Goal: Transaction & Acquisition: Purchase product/service

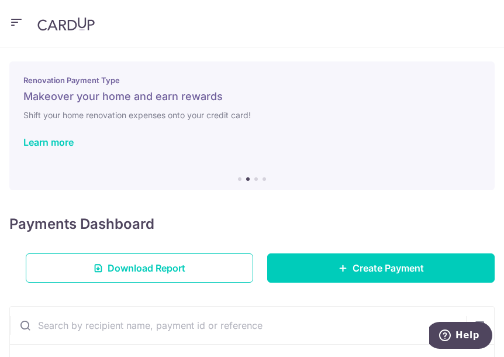
scroll to position [311, 0]
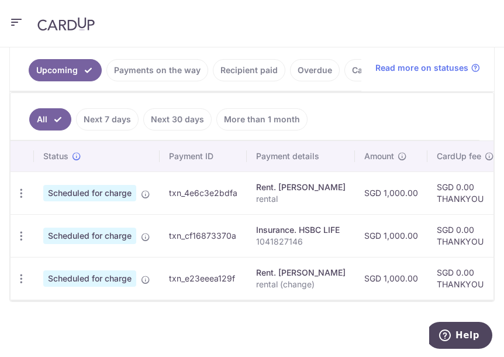
click at [25, 20] on header at bounding box center [252, 23] width 504 height 47
click at [18, 18] on icon "button" at bounding box center [16, 22] width 14 height 15
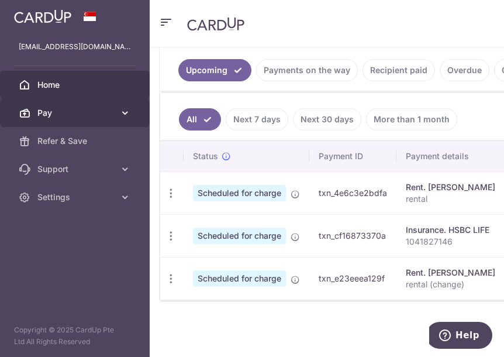
click at [118, 116] on link "Pay" at bounding box center [75, 113] width 150 height 28
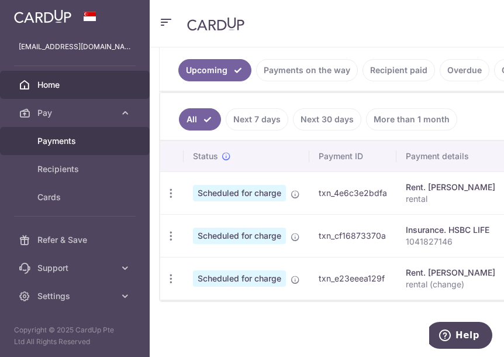
click at [94, 139] on span "Payments" at bounding box center [75, 141] width 77 height 12
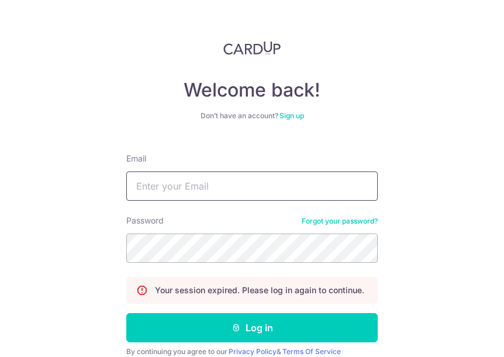
click at [211, 197] on input "Email" at bounding box center [252, 185] width 252 height 29
drag, startPoint x: 214, startPoint y: 185, endPoint x: 215, endPoint y: 180, distance: 5.9
click at [214, 185] on input "Email" at bounding box center [252, 185] width 252 height 29
type input "yuhang010496@gmail.com"
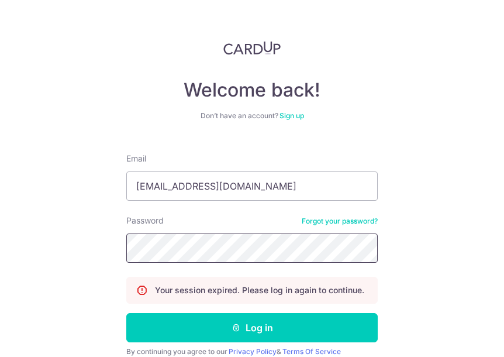
click at [126, 313] on button "Log in" at bounding box center [252, 327] width 252 height 29
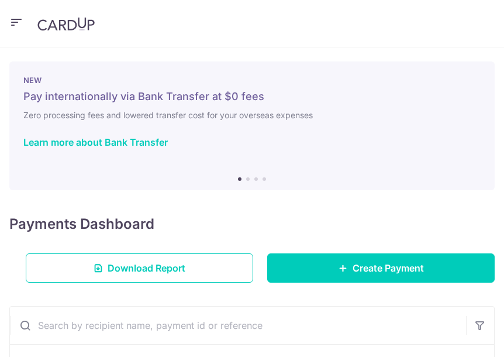
click at [353, 264] on span "Create Payment" at bounding box center [388, 268] width 71 height 14
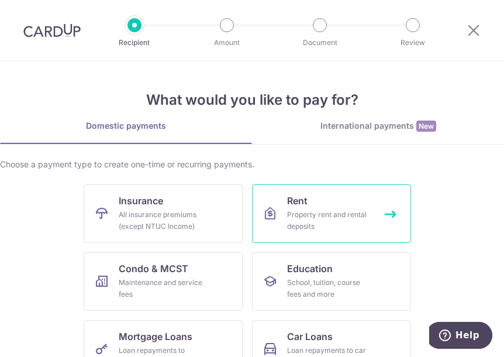
click at [315, 199] on link "Rent Property rent and rental deposits" at bounding box center [331, 213] width 159 height 58
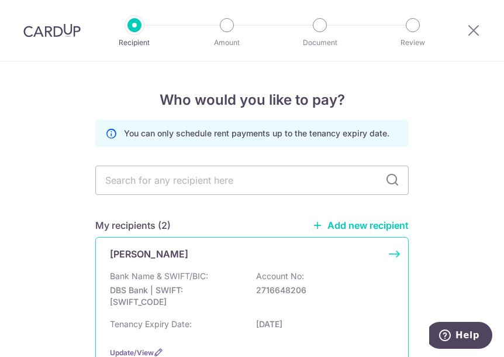
click at [185, 265] on div "Ng Mei Ching Bank Name & SWIFT/BIC: DBS Bank | SWIFT: DBSSSGSGXXX Account No: 2…" at bounding box center [252, 303] width 314 height 132
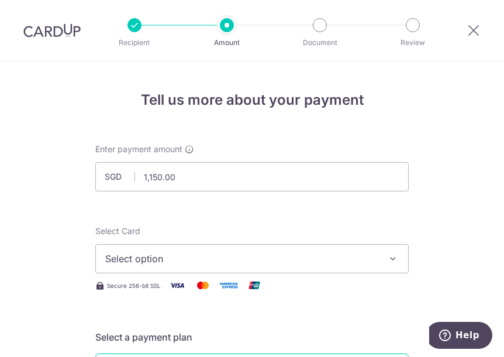
click at [179, 263] on span "Select option" at bounding box center [241, 259] width 273 height 14
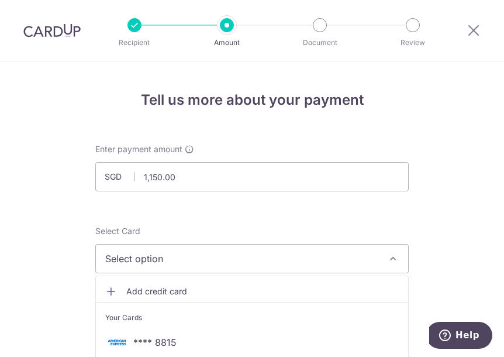
scroll to position [234, 0]
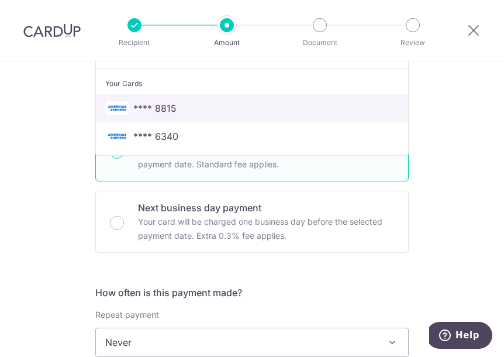
click at [177, 108] on span "**** 8815" at bounding box center [252, 108] width 294 height 14
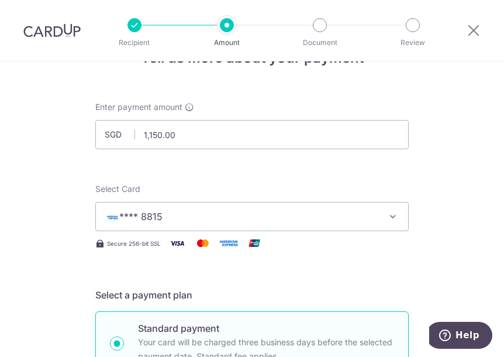
scroll to position [0, 0]
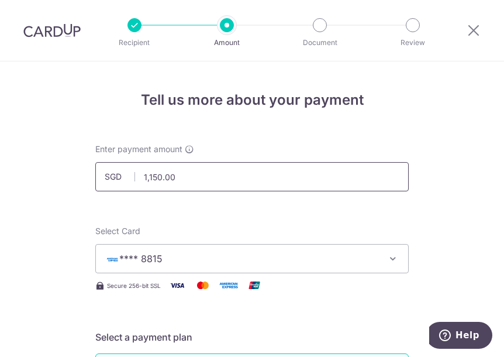
drag, startPoint x: 145, startPoint y: 177, endPoint x: 202, endPoint y: 188, distance: 57.8
click at [202, 188] on input "1,150.00" at bounding box center [252, 176] width 314 height 29
click at [179, 178] on input "1000" at bounding box center [252, 176] width 314 height 29
click at [214, 257] on span "**** 8815" at bounding box center [241, 259] width 273 height 14
type input "1,000.00"
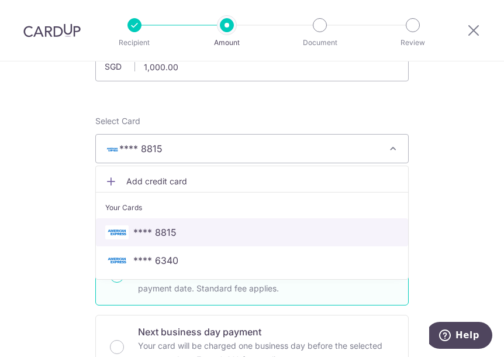
scroll to position [117, 0]
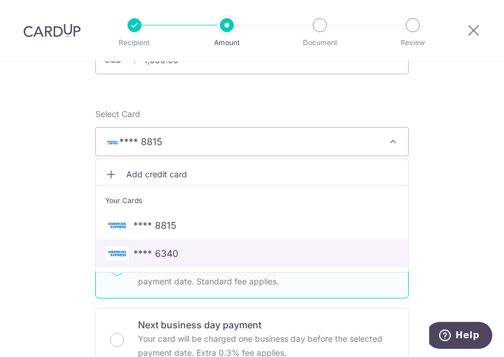
click at [174, 243] on link "**** 6340" at bounding box center [252, 253] width 312 height 28
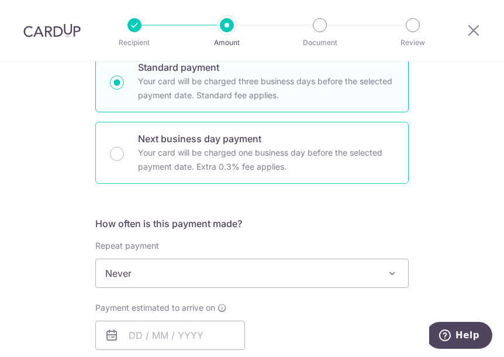
scroll to position [351, 0]
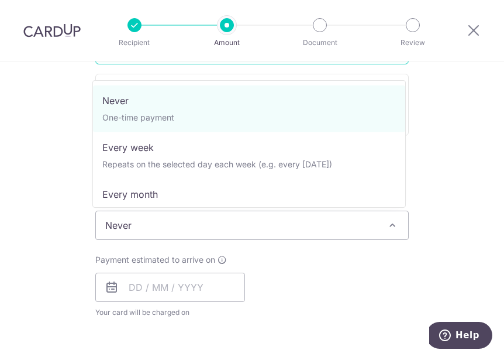
click at [261, 225] on span "Never" at bounding box center [252, 225] width 312 height 28
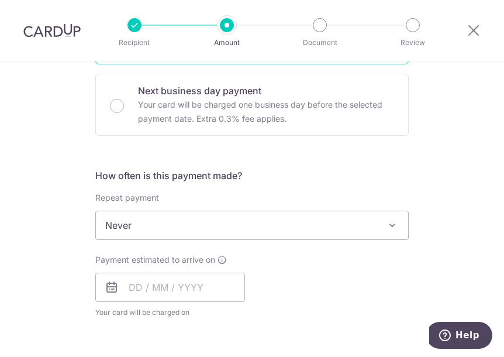
click at [261, 225] on span "Never" at bounding box center [252, 225] width 312 height 28
click at [140, 278] on input "text" at bounding box center [170, 287] width 150 height 29
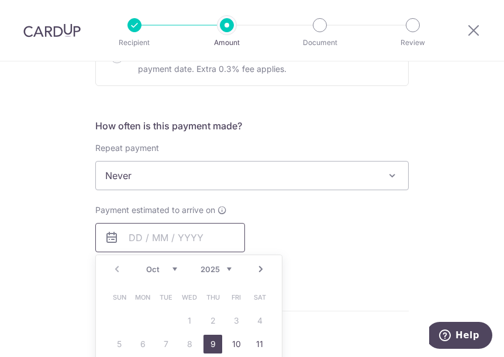
scroll to position [468, 0]
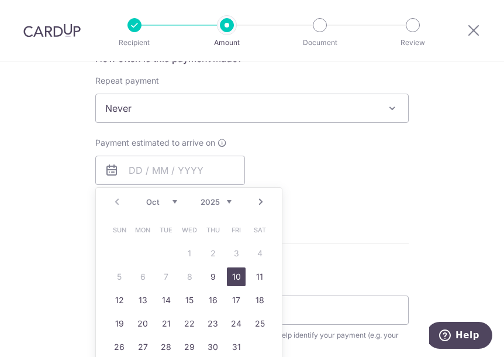
drag, startPoint x: 229, startPoint y: 278, endPoint x: 329, endPoint y: 151, distance: 161.3
click at [229, 278] on link "10" at bounding box center [236, 276] width 19 height 19
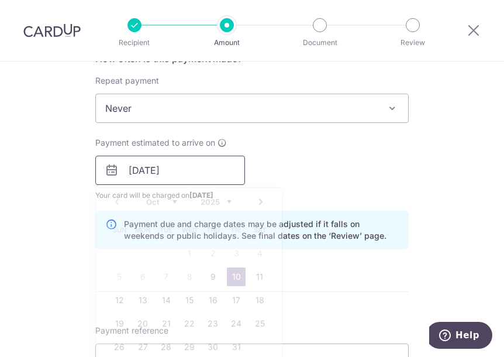
click at [181, 169] on input "[DATE]" at bounding box center [170, 170] width 150 height 29
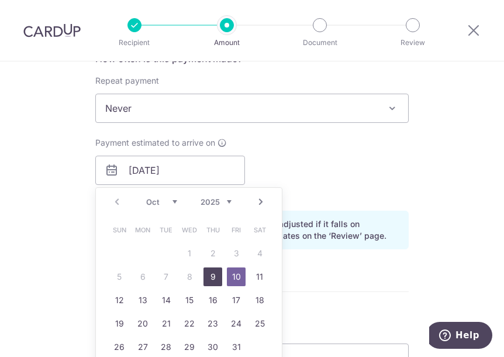
click at [212, 281] on link "9" at bounding box center [213, 276] width 19 height 19
type input "[DATE]"
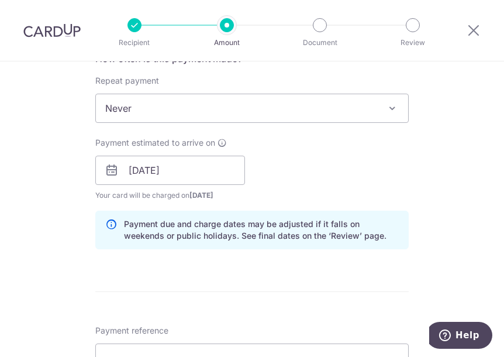
scroll to position [702, 0]
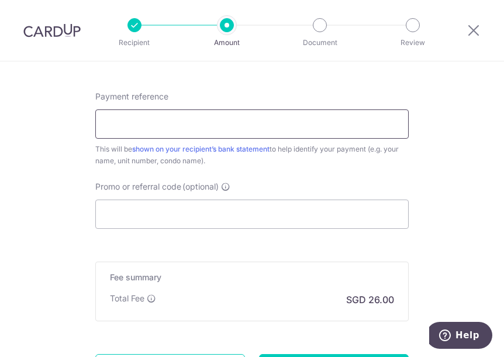
click at [199, 110] on input "Payment reference" at bounding box center [252, 123] width 314 height 29
type input "rental"
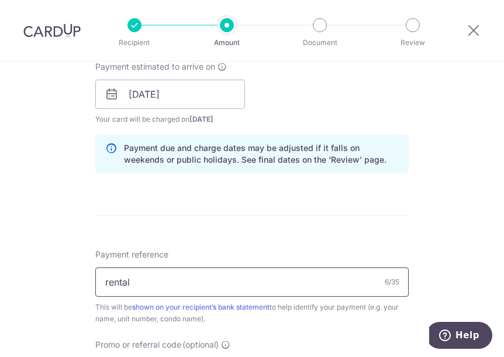
scroll to position [643, 0]
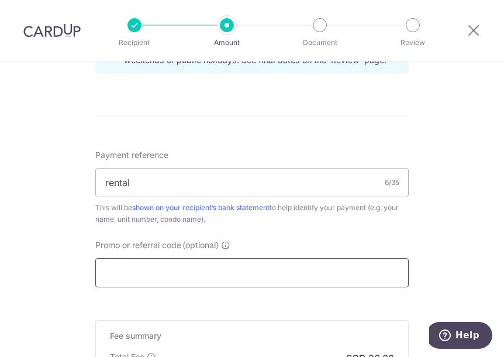
click at [178, 278] on input "Promo or referral code (optional)" at bounding box center [252, 272] width 314 height 29
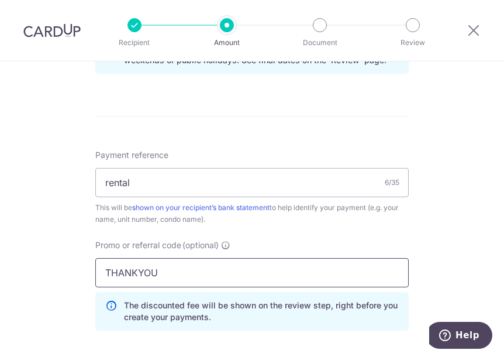
type input "THANKYOU"
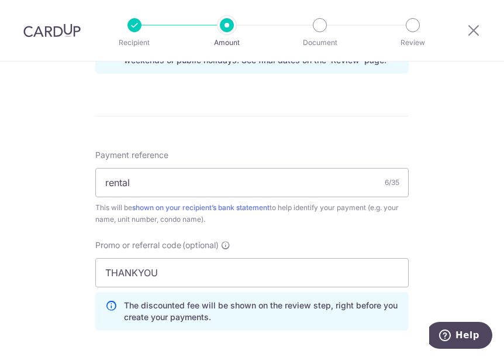
click at [352, 242] on div "Promo or referral code (optional) THANKYOU The discounted fee will be shown on …" at bounding box center [252, 284] width 314 height 91
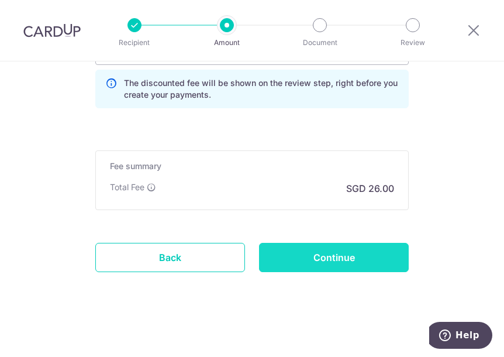
drag, startPoint x: 336, startPoint y: 252, endPoint x: 349, endPoint y: 226, distance: 28.0
click at [337, 251] on input "Continue" at bounding box center [334, 257] width 150 height 29
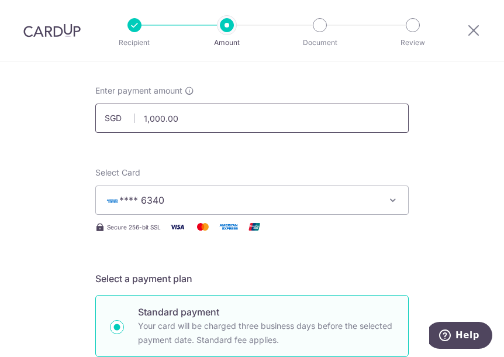
click at [157, 120] on input "1,000.00" at bounding box center [252, 118] width 314 height 29
click at [205, 118] on input "1,000.00" at bounding box center [252, 118] width 314 height 29
click at [192, 118] on input "1,000.00" at bounding box center [252, 118] width 314 height 29
type input "1"
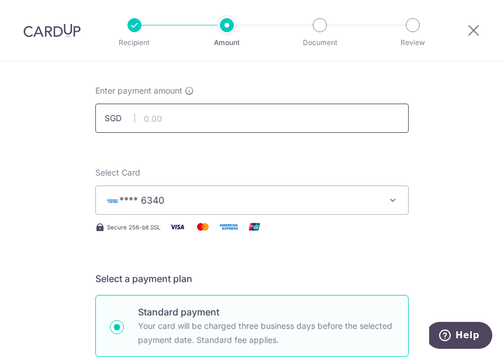
click at [175, 105] on div "Enter payment amount SGD 1000.00" at bounding box center [252, 109] width 314 height 48
click at [176, 108] on input "text" at bounding box center [252, 118] width 314 height 29
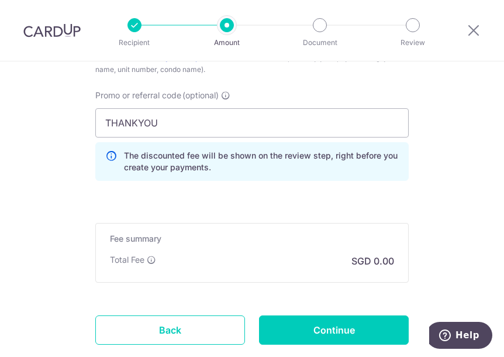
scroll to position [866, 0]
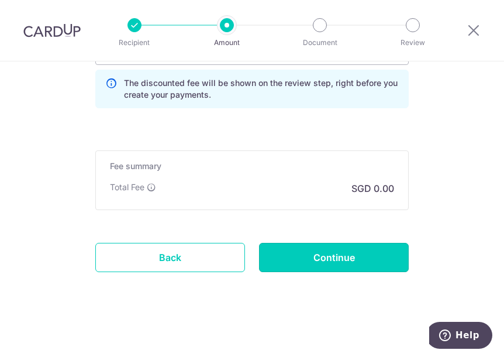
click at [316, 257] on input "Continue" at bounding box center [334, 257] width 150 height 29
type input "1,150.00"
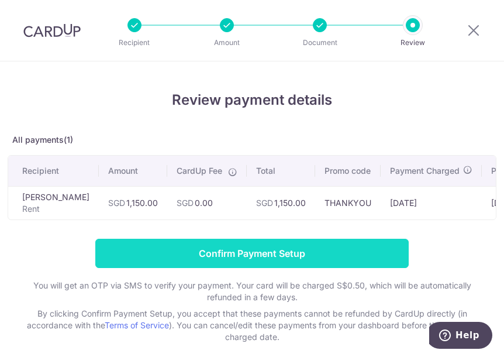
click at [232, 266] on input "Confirm Payment Setup" at bounding box center [252, 253] width 314 height 29
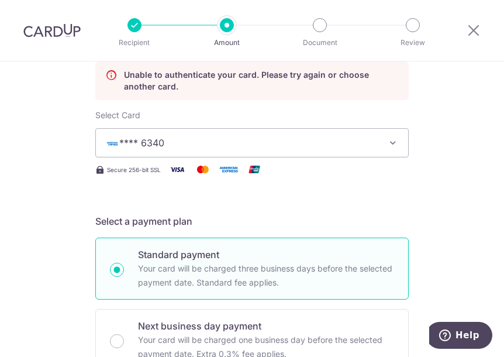
click at [302, 146] on span "**** 6340" at bounding box center [241, 143] width 273 height 14
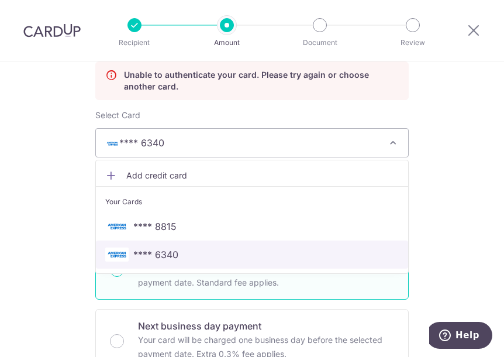
drag, startPoint x: 170, startPoint y: 244, endPoint x: 281, endPoint y: 256, distance: 111.8
click at [169, 245] on link "**** 6340" at bounding box center [252, 254] width 312 height 28
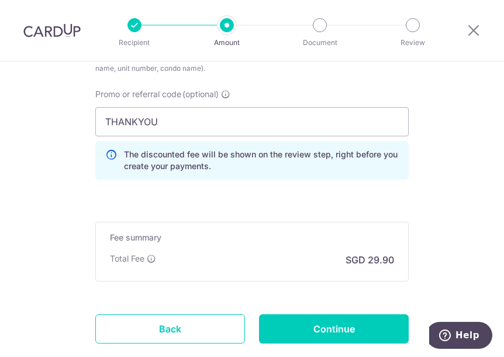
scroll to position [913, 0]
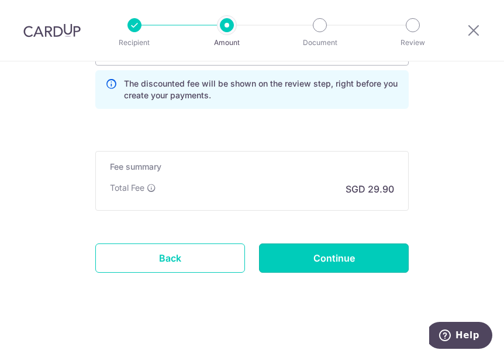
click at [350, 256] on input "Continue" at bounding box center [334, 257] width 150 height 29
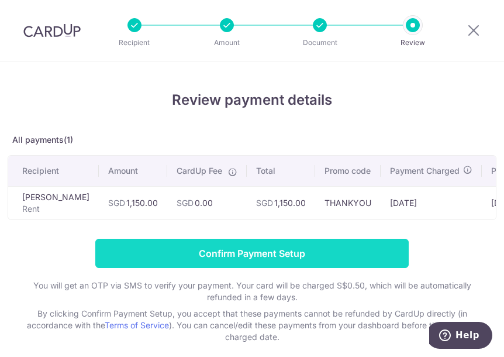
click at [252, 254] on input "Confirm Payment Setup" at bounding box center [252, 253] width 314 height 29
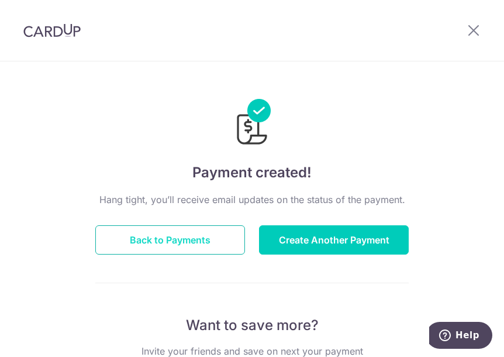
drag, startPoint x: 214, startPoint y: 236, endPoint x: 217, endPoint y: 229, distance: 7.3
click at [214, 236] on button "Back to Payments" at bounding box center [170, 239] width 150 height 29
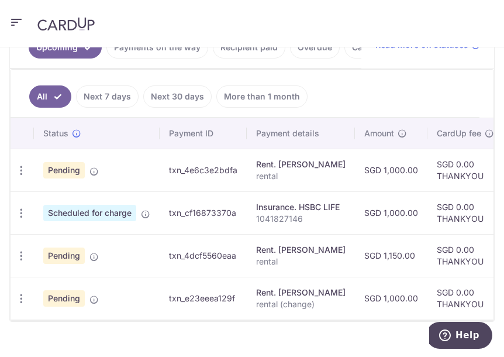
scroll to position [353, 0]
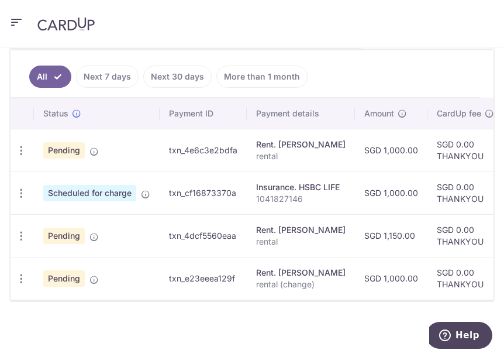
click at [15, 21] on icon "button" at bounding box center [16, 22] width 14 height 15
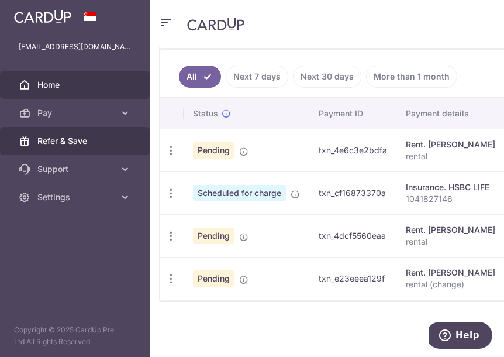
click at [76, 144] on span "Refer & Save" at bounding box center [75, 141] width 77 height 12
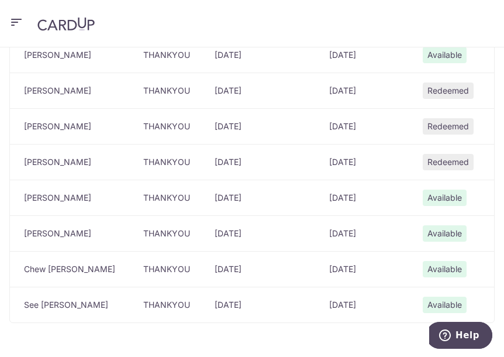
scroll to position [603, 0]
